Goal: Task Accomplishment & Management: Use online tool/utility

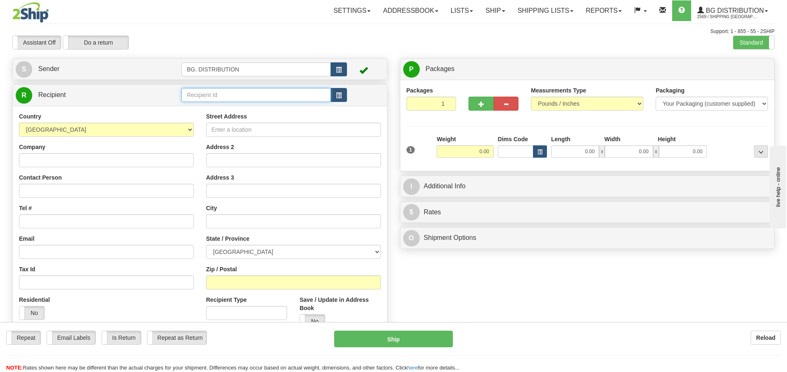
click at [206, 95] on input "text" at bounding box center [255, 95] width 149 height 14
click at [745, 43] on label "Standard" at bounding box center [753, 42] width 41 height 13
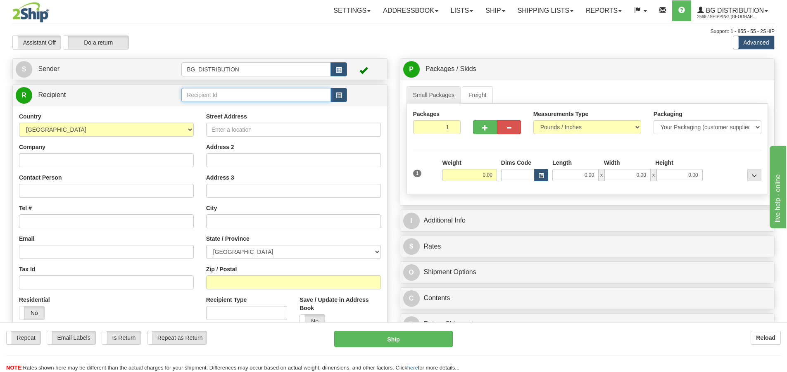
click at [251, 100] on input "text" at bounding box center [255, 95] width 149 height 14
type input "5505"
click button "Delete" at bounding box center [0, 0] width 0 height 0
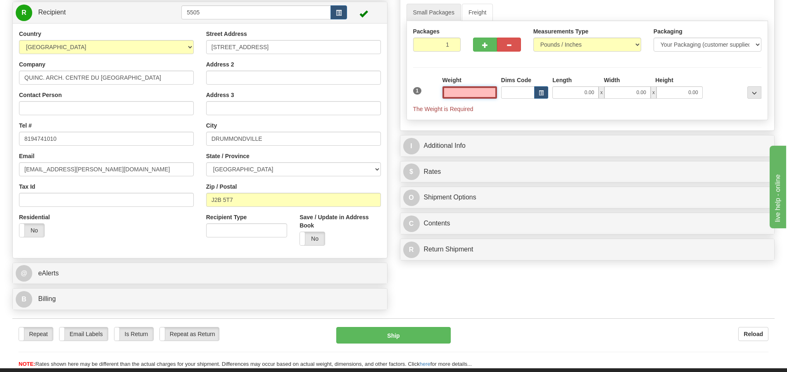
scroll to position [124, 0]
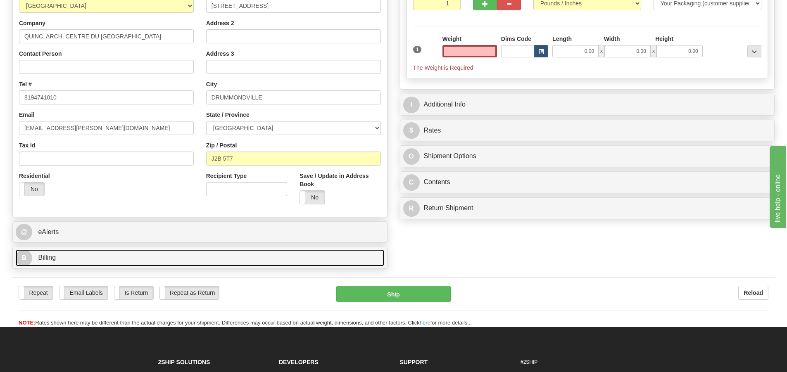
type input "0.00"
click at [24, 263] on span "B" at bounding box center [24, 258] width 17 height 17
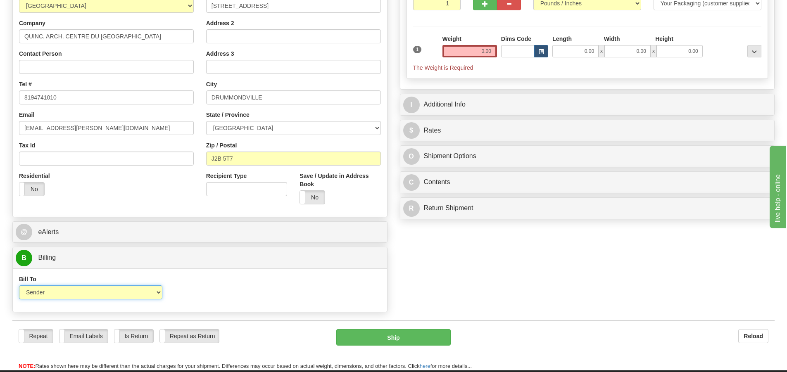
click at [133, 297] on select "Sender Recipient Third Party Collect" at bounding box center [90, 292] width 143 height 14
select select "2"
click at [19, 285] on select "Sender Recipient Third Party Collect" at bounding box center [90, 292] width 143 height 14
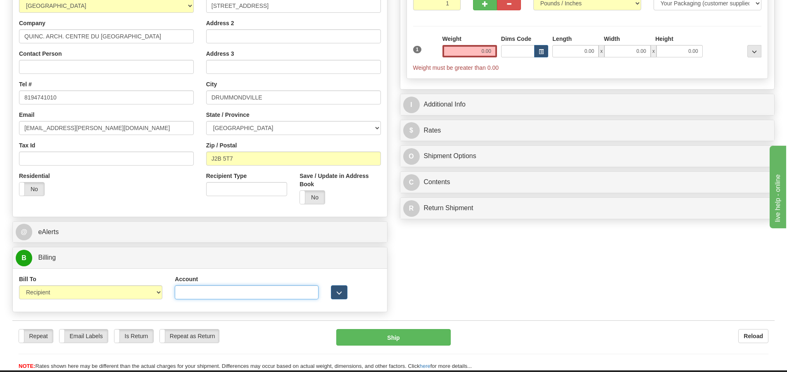
click at [194, 294] on input "Account" at bounding box center [246, 292] width 143 height 14
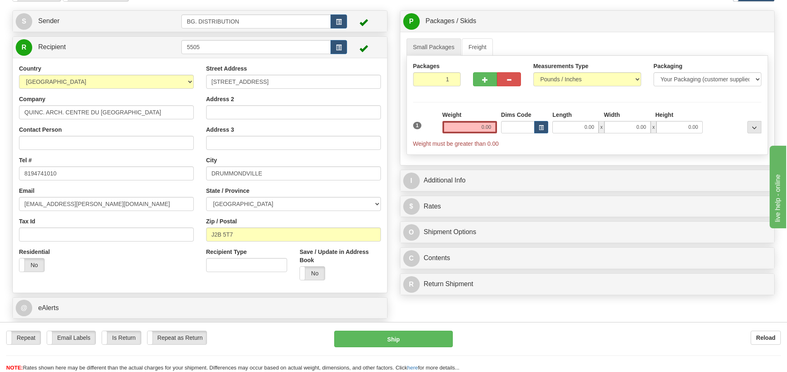
scroll to position [0, 0]
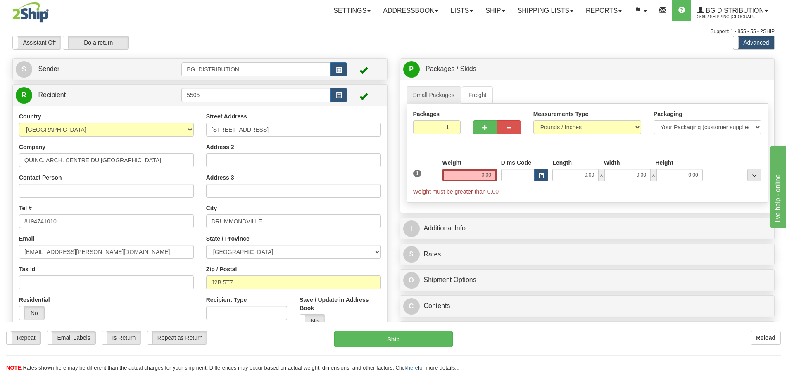
type input "9243338"
click at [481, 178] on input "0.00" at bounding box center [469, 175] width 55 height 12
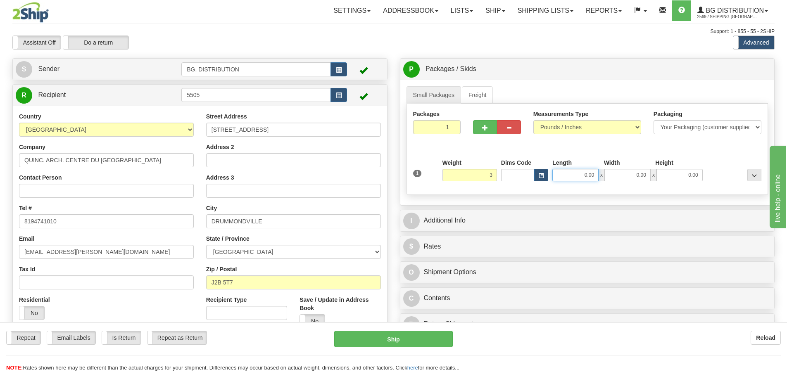
type input "3.00"
click at [595, 176] on input "0.00" at bounding box center [575, 175] width 46 height 12
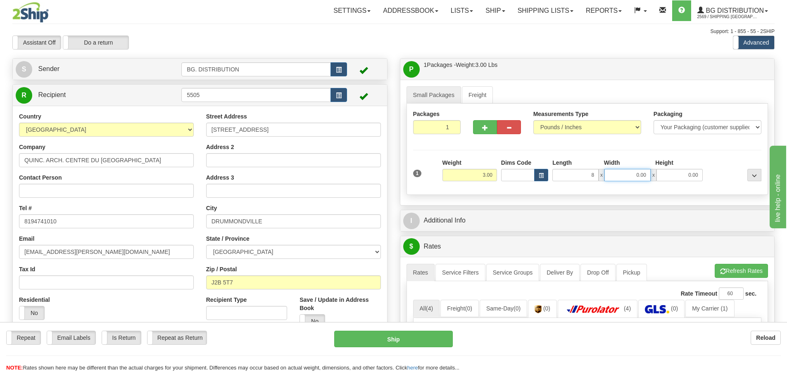
type input "8.00"
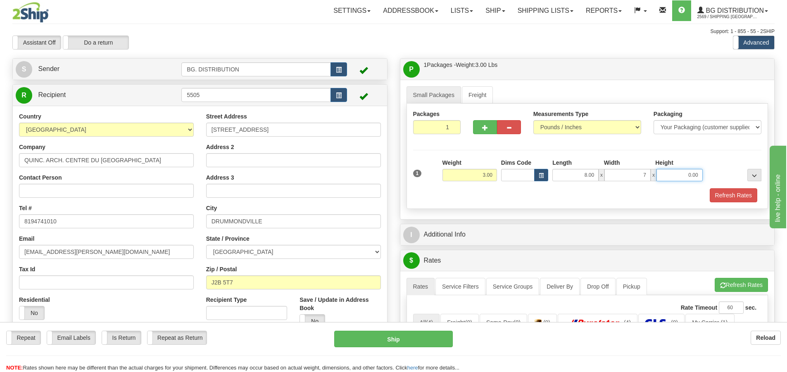
type input "7.00"
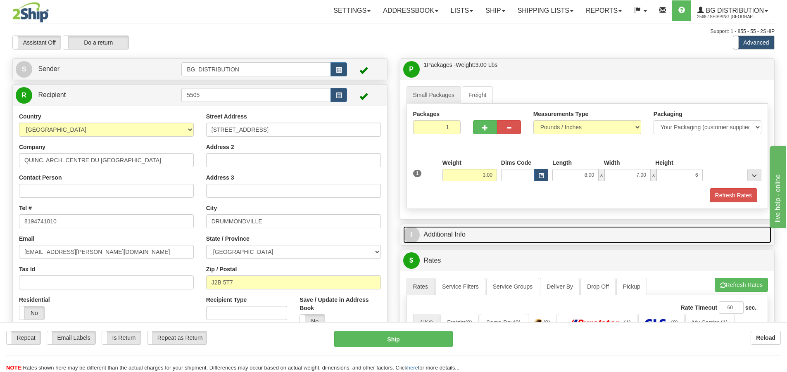
type input "6.00"
click at [406, 232] on span "I" at bounding box center [411, 235] width 17 height 17
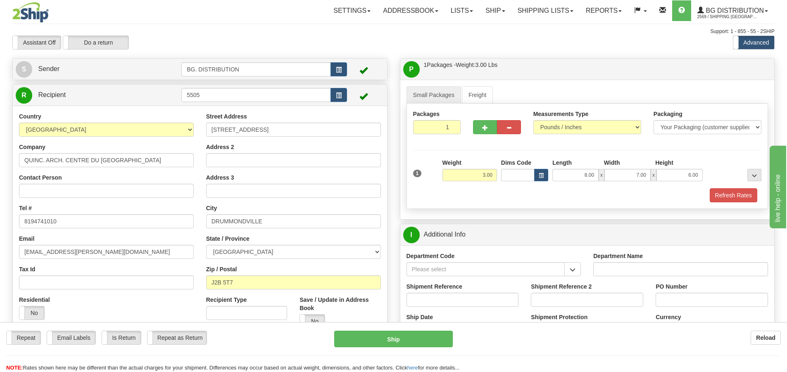
click at [663, 276] on div "Department Name" at bounding box center [680, 267] width 187 height 31
click at [656, 271] on input "Department Name" at bounding box center [680, 269] width 175 height 14
type input "."
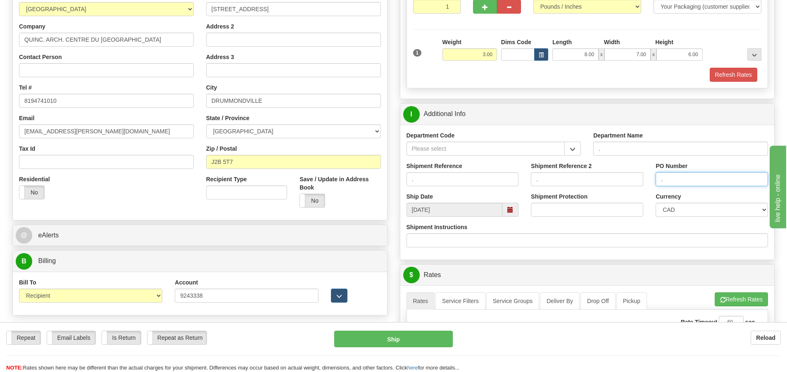
scroll to position [206, 0]
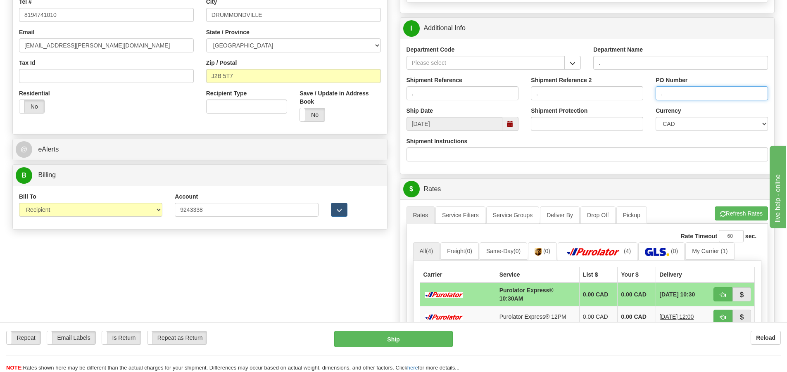
type input "."
click at [756, 210] on button "Refresh Rates" at bounding box center [740, 213] width 53 height 14
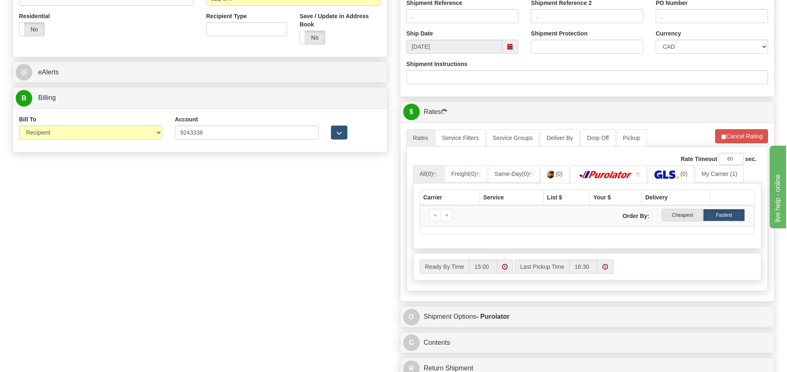
scroll to position [372, 0]
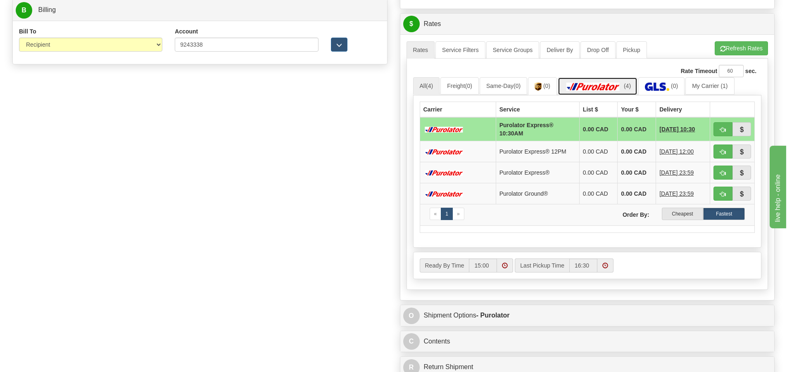
click at [608, 86] on img at bounding box center [593, 87] width 58 height 8
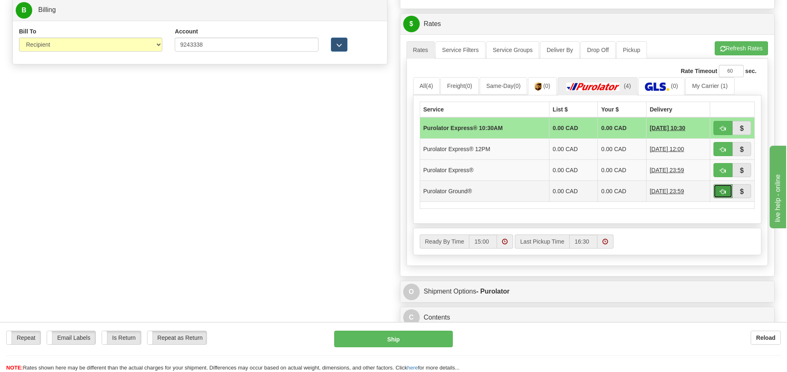
click at [719, 189] on button "button" at bounding box center [722, 191] width 19 height 14
type input "260"
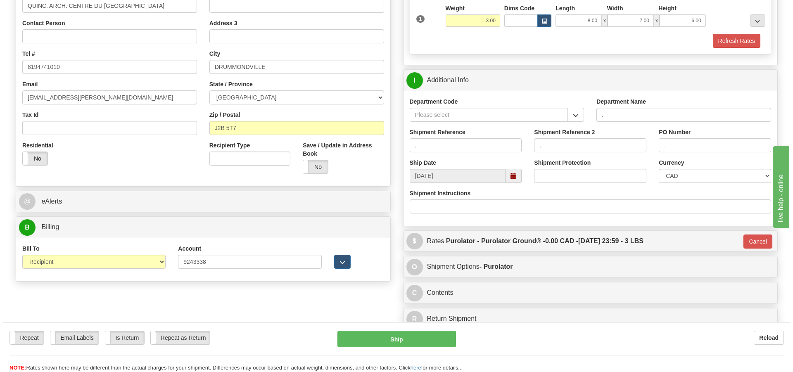
scroll to position [135, 0]
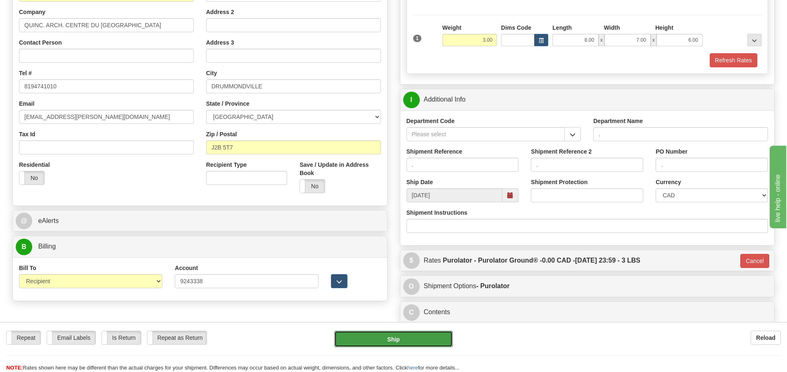
click at [425, 335] on button "Ship" at bounding box center [393, 339] width 119 height 17
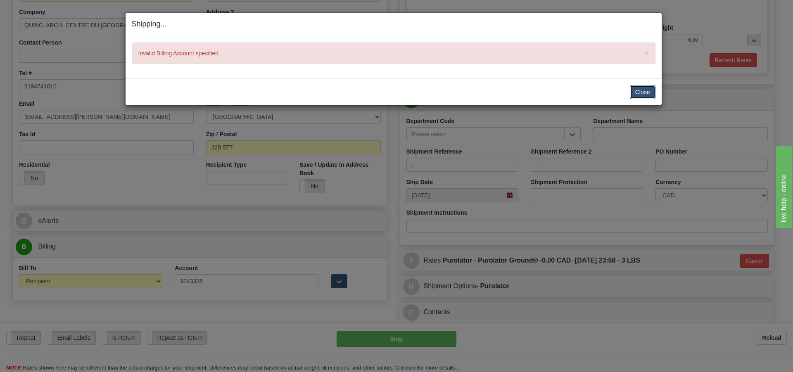
click at [638, 95] on button "Close" at bounding box center [643, 92] width 26 height 14
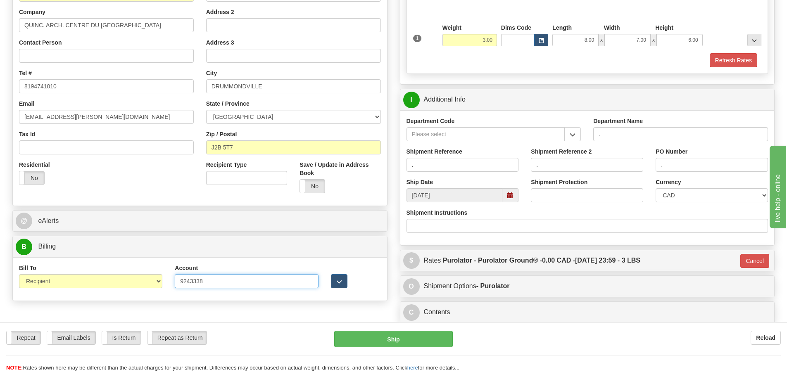
click at [223, 274] on input "9243338" at bounding box center [246, 281] width 143 height 14
click at [218, 282] on input "9243338" at bounding box center [246, 281] width 143 height 14
type input "9243385"
click at [416, 338] on button "Ship" at bounding box center [393, 339] width 119 height 17
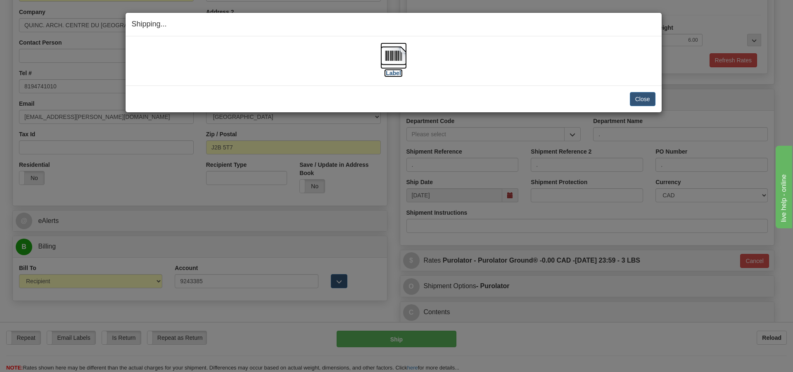
click at [394, 75] on label "[Label]" at bounding box center [393, 73] width 19 height 8
